Goal: Find specific page/section: Find specific page/section

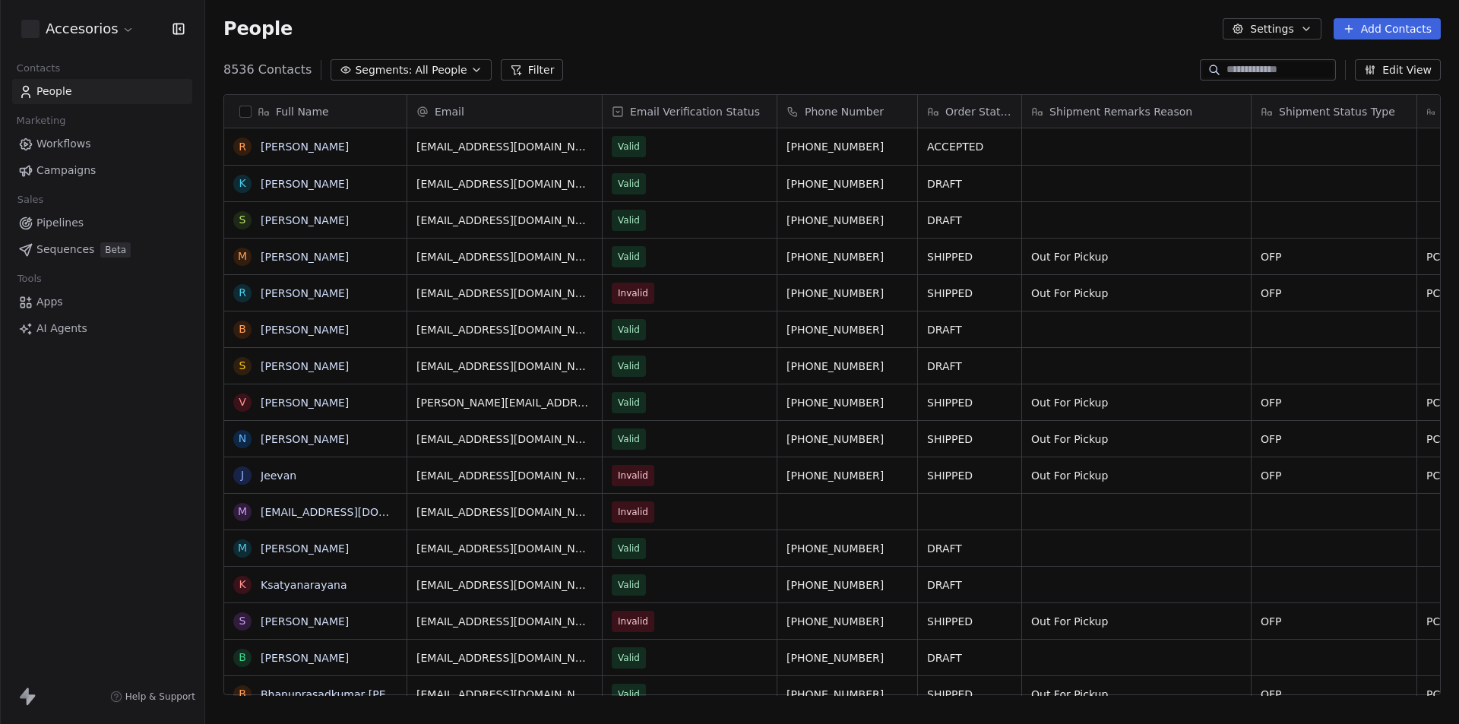
scroll to position [626, 1243]
click at [52, 150] on span "Workflows" at bounding box center [63, 144] width 55 height 16
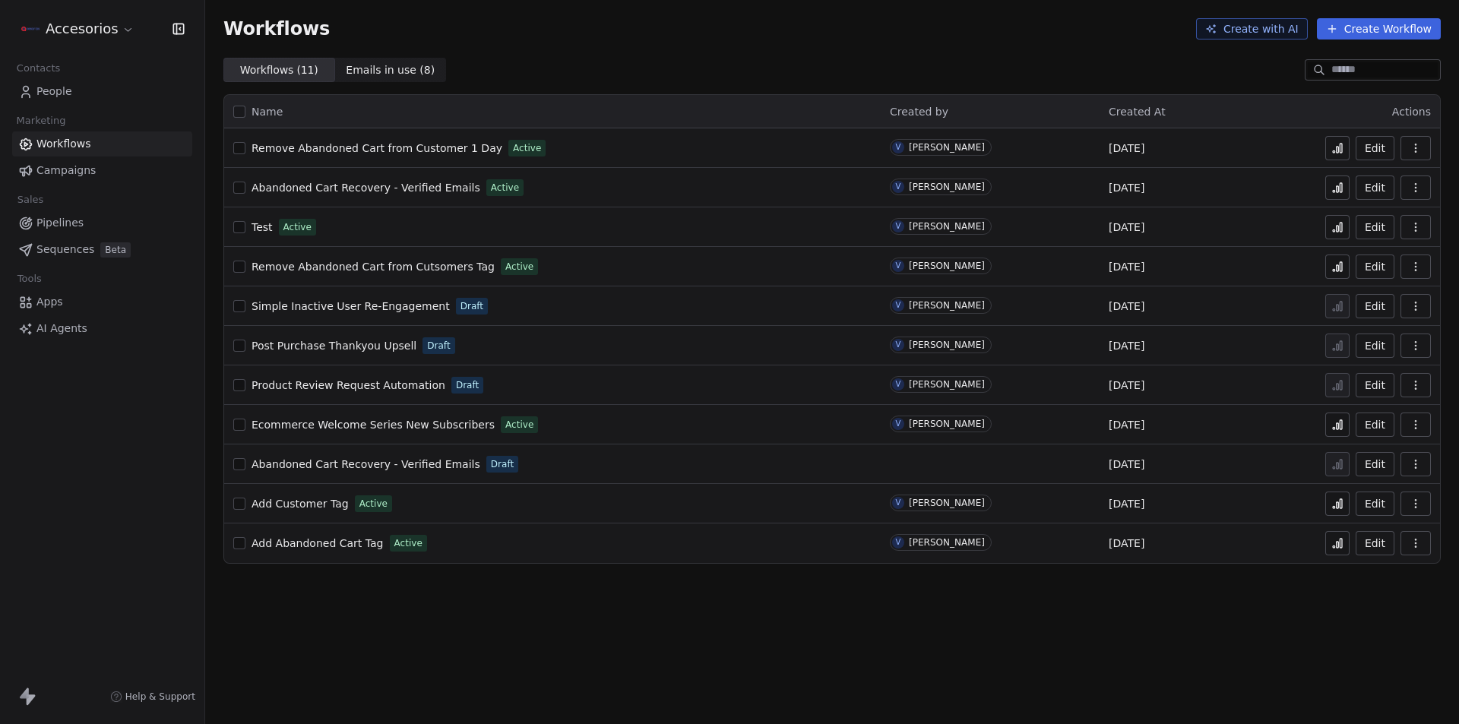
click at [372, 185] on span "Abandoned Cart Recovery - Verified Emails" at bounding box center [366, 188] width 229 height 12
click at [1341, 188] on icon at bounding box center [1338, 188] width 12 height 12
click at [1418, 187] on icon "button" at bounding box center [1416, 188] width 12 height 12
click at [376, 182] on span "Abandoned Cart Recovery - Verified Emails" at bounding box center [366, 188] width 229 height 12
